Goal: Task Accomplishment & Management: Manage account settings

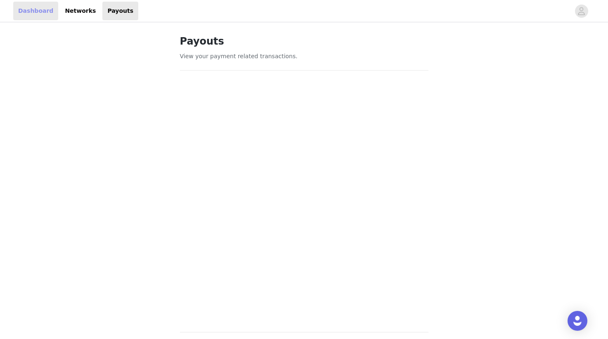
click at [32, 14] on link "Dashboard" at bounding box center [35, 11] width 45 height 19
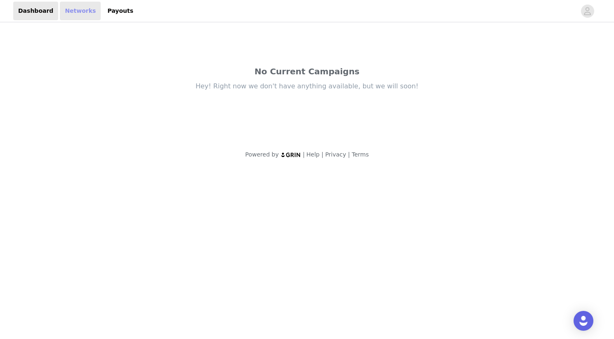
click at [66, 16] on link "Networks" at bounding box center [80, 11] width 41 height 19
